Goal: Task Accomplishment & Management: Manage account settings

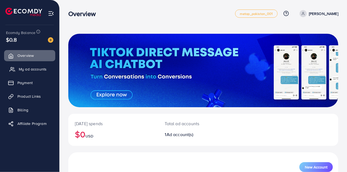
click at [39, 68] on span "My ad accounts" at bounding box center [33, 68] width 28 height 5
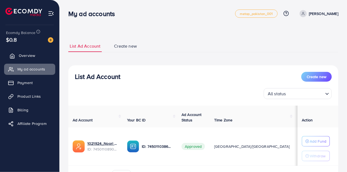
click at [34, 56] on span "Overview" at bounding box center [27, 55] width 16 height 5
